Goal: Transaction & Acquisition: Purchase product/service

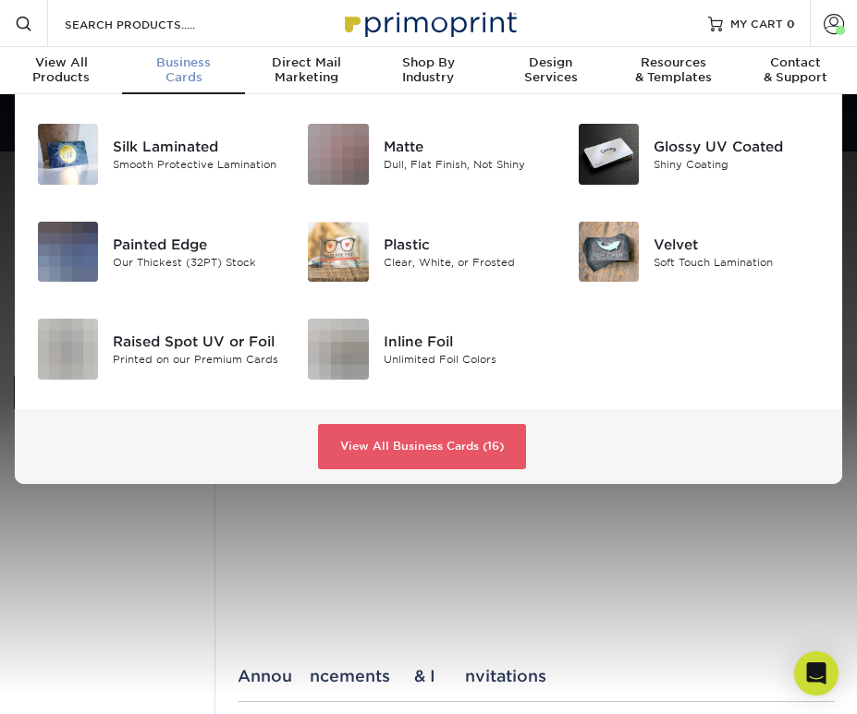
click at [193, 71] on div "Business Cards" at bounding box center [183, 70] width 122 height 30
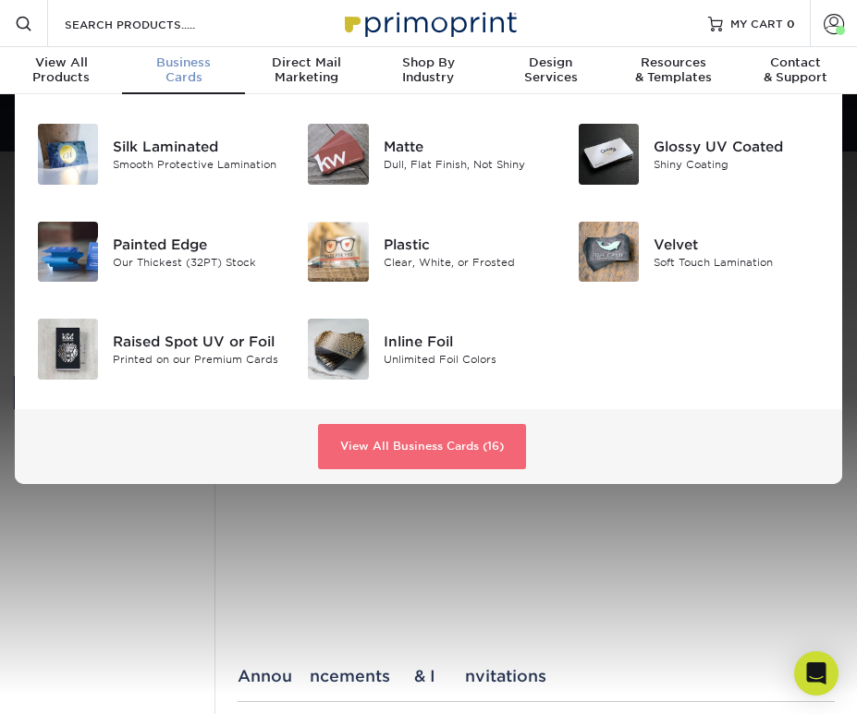
click at [456, 459] on link "View All Business Cards (16)" at bounding box center [422, 447] width 208 height 46
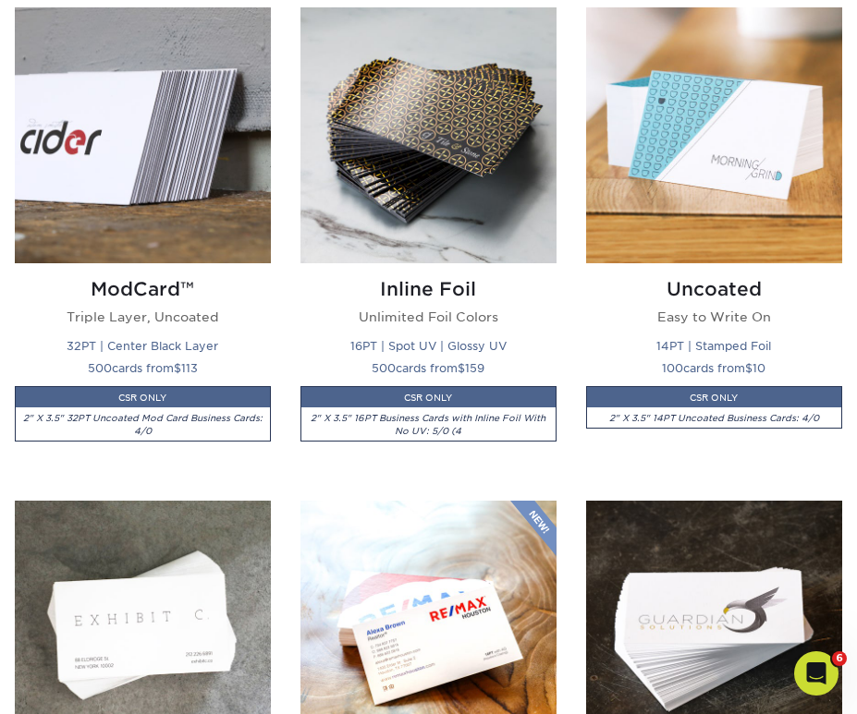
scroll to position [1902, 0]
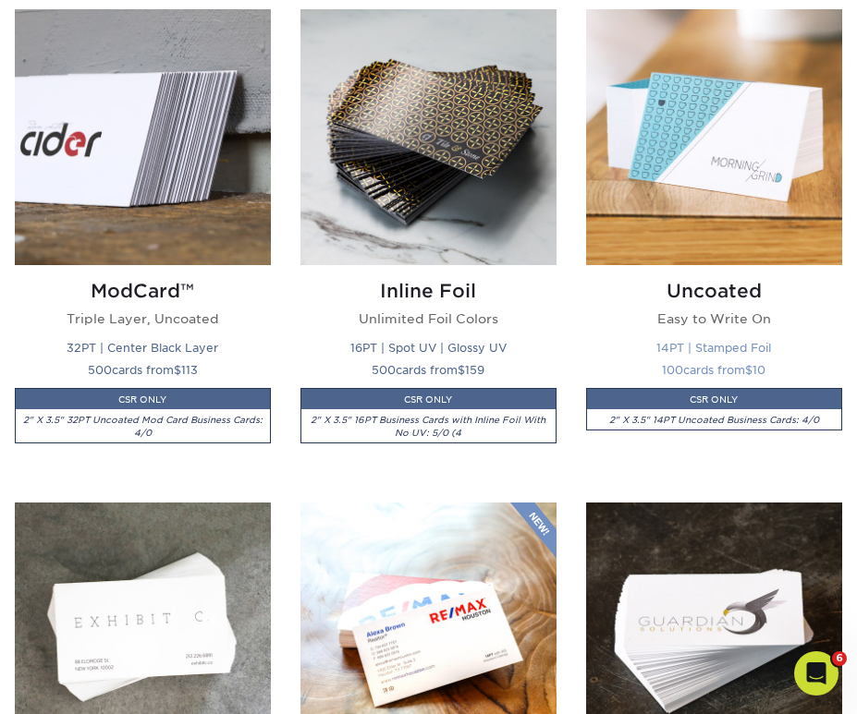
click at [723, 255] on img at bounding box center [714, 137] width 256 height 256
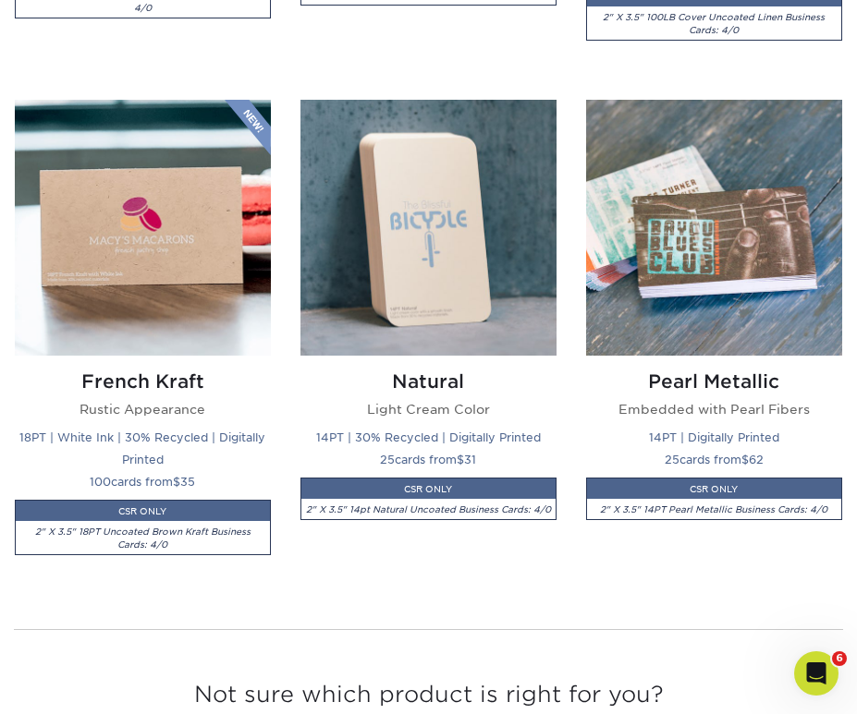
scroll to position [2825, 0]
